Goal: Task Accomplishment & Management: Complete application form

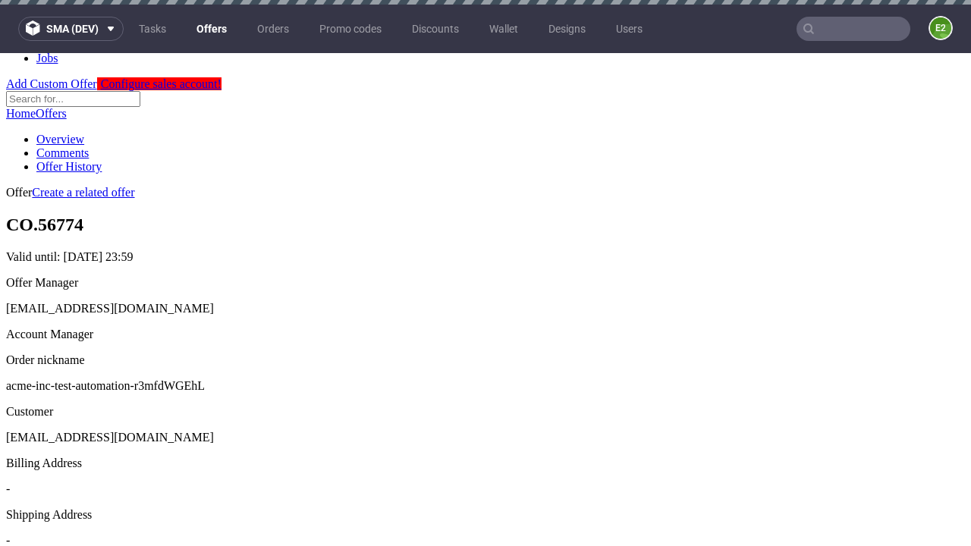
scroll to position [5, 0]
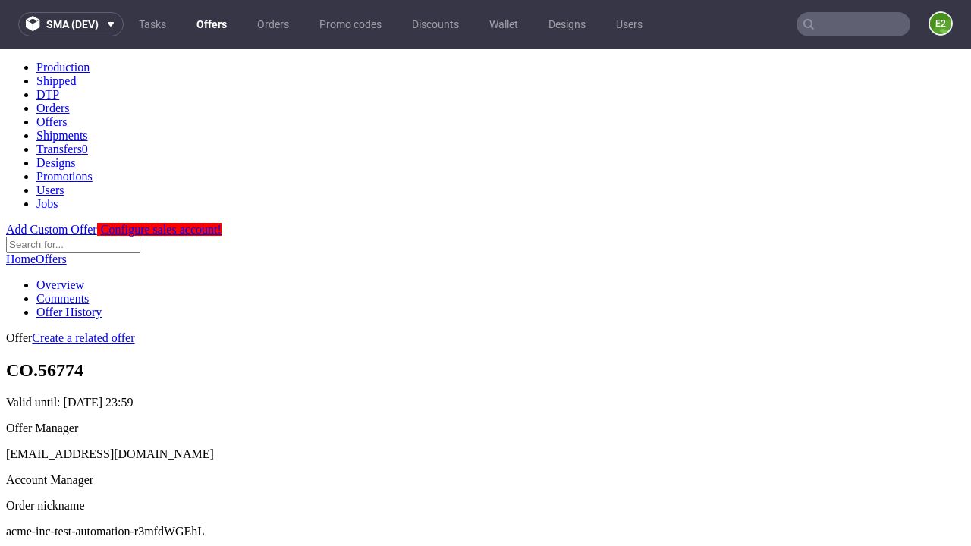
scroll to position [150, 0]
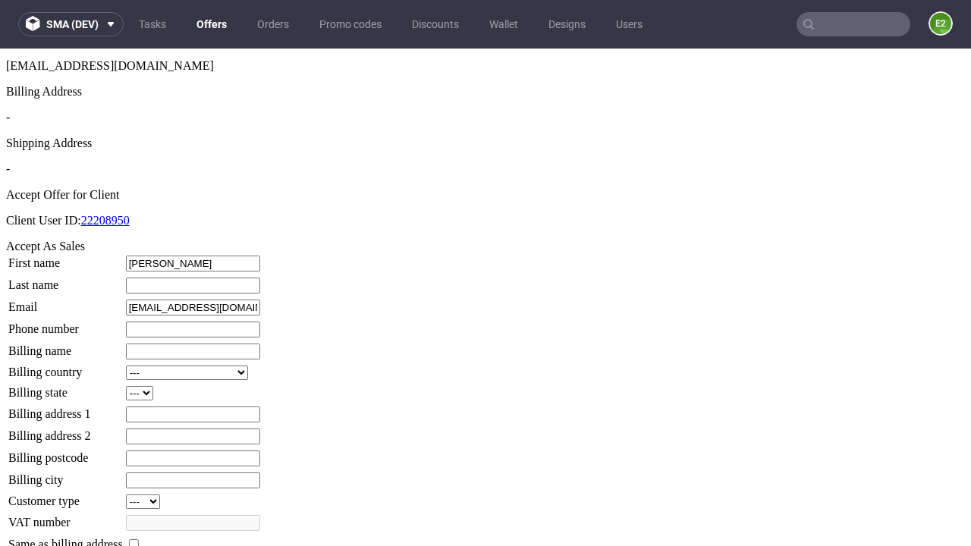
type input "[PERSON_NAME]"
type input "1509813888"
type input "Candida.Stark5"
select select "13"
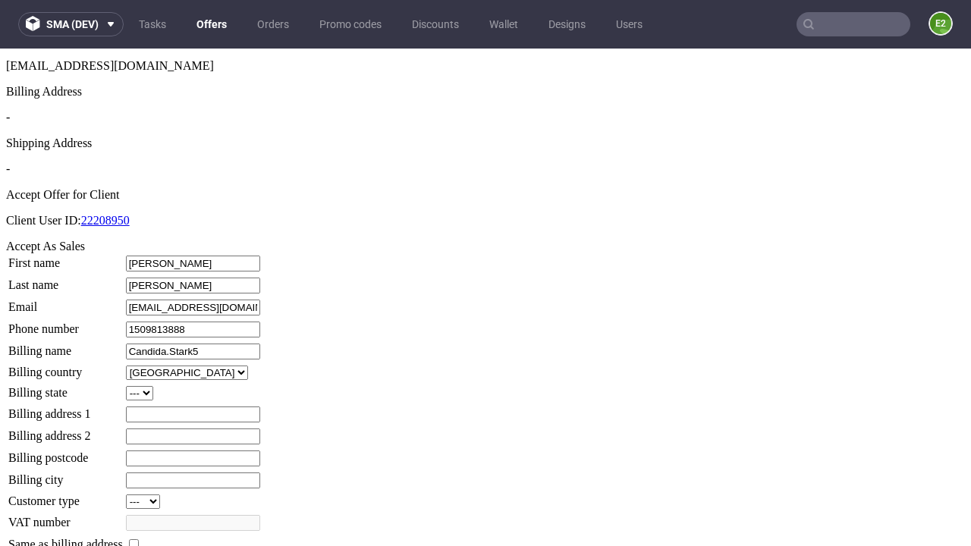
select select "132"
type input "Candida.Stark5"
type input "[GEOGRAPHIC_DATA]"
type input "UJ1 1ZG"
type input "Little Kassulkewick"
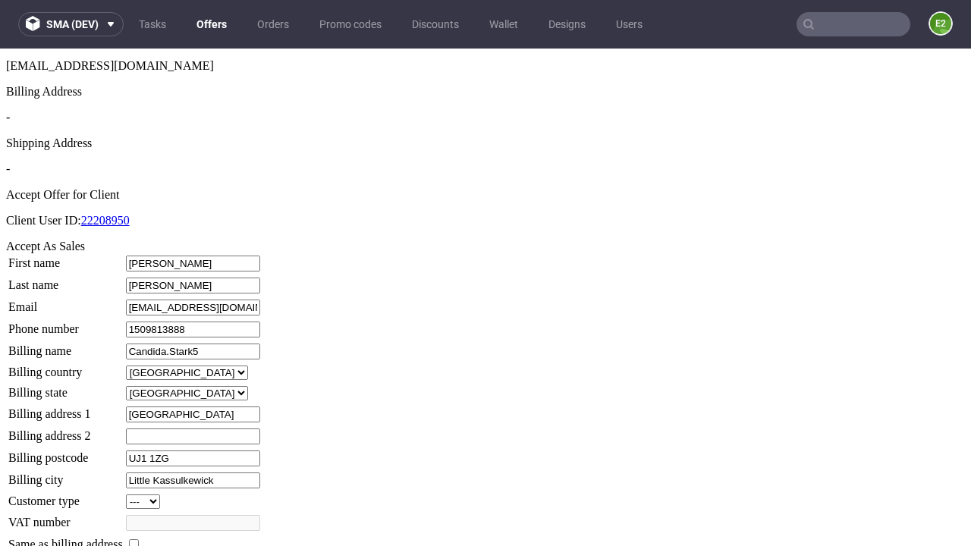
click at [139, 539] on input "checkbox" at bounding box center [134, 544] width 10 height 10
checkbox input "true"
type input "Candida.Stark5"
select select "13"
type input "[GEOGRAPHIC_DATA]"
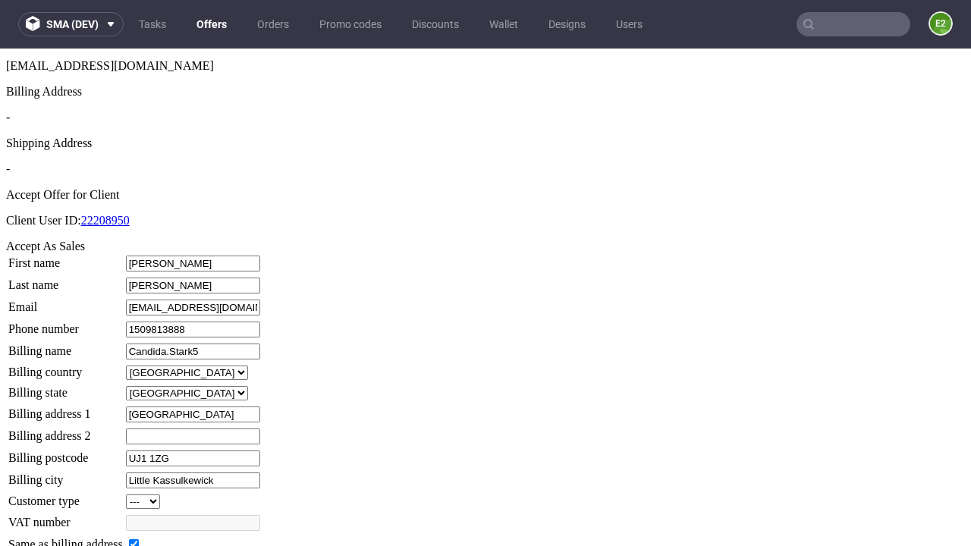
type input "UJ1 1ZG"
type input "Little Kassulkewick"
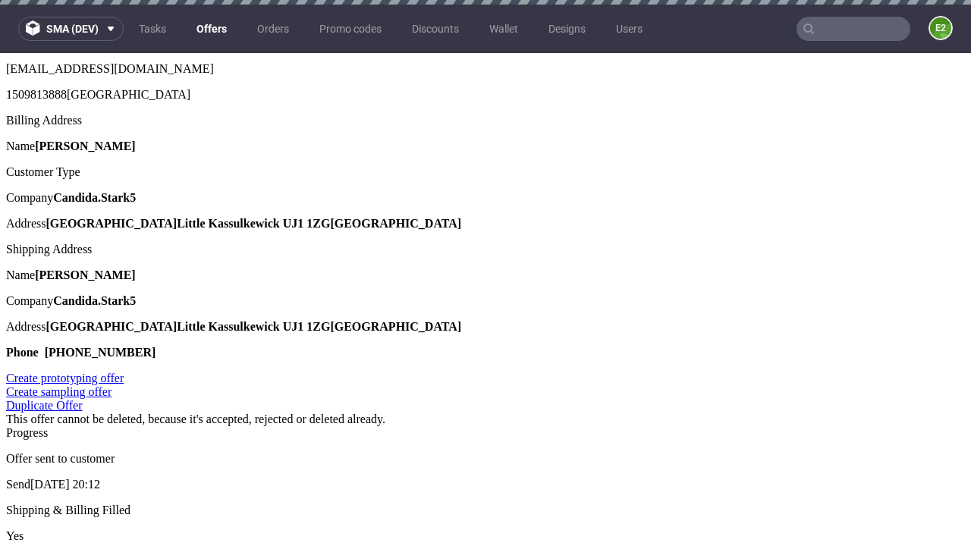
scroll to position [0, 0]
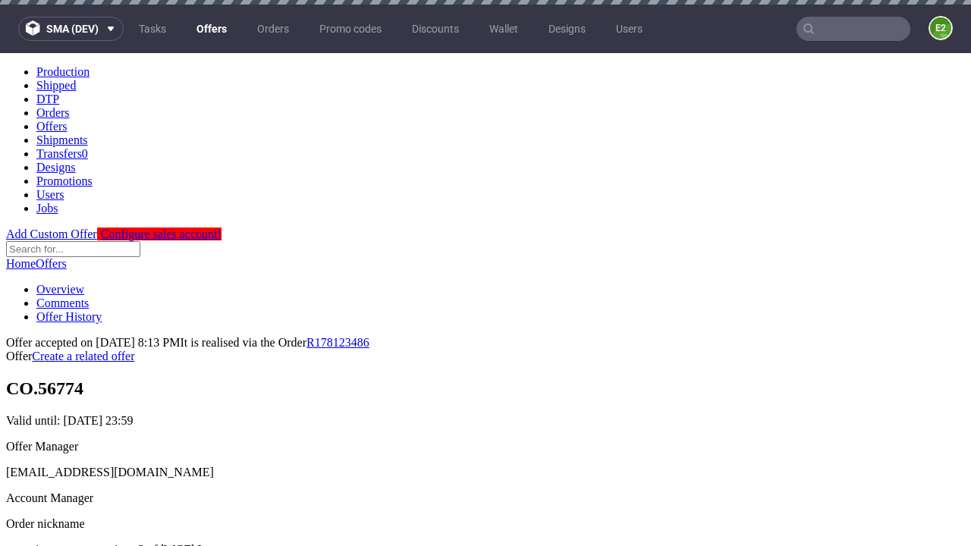
type input "[DATE]"
select select "12214305"
type input "In progress..."
